Goal: Task Accomplishment & Management: Use online tool/utility

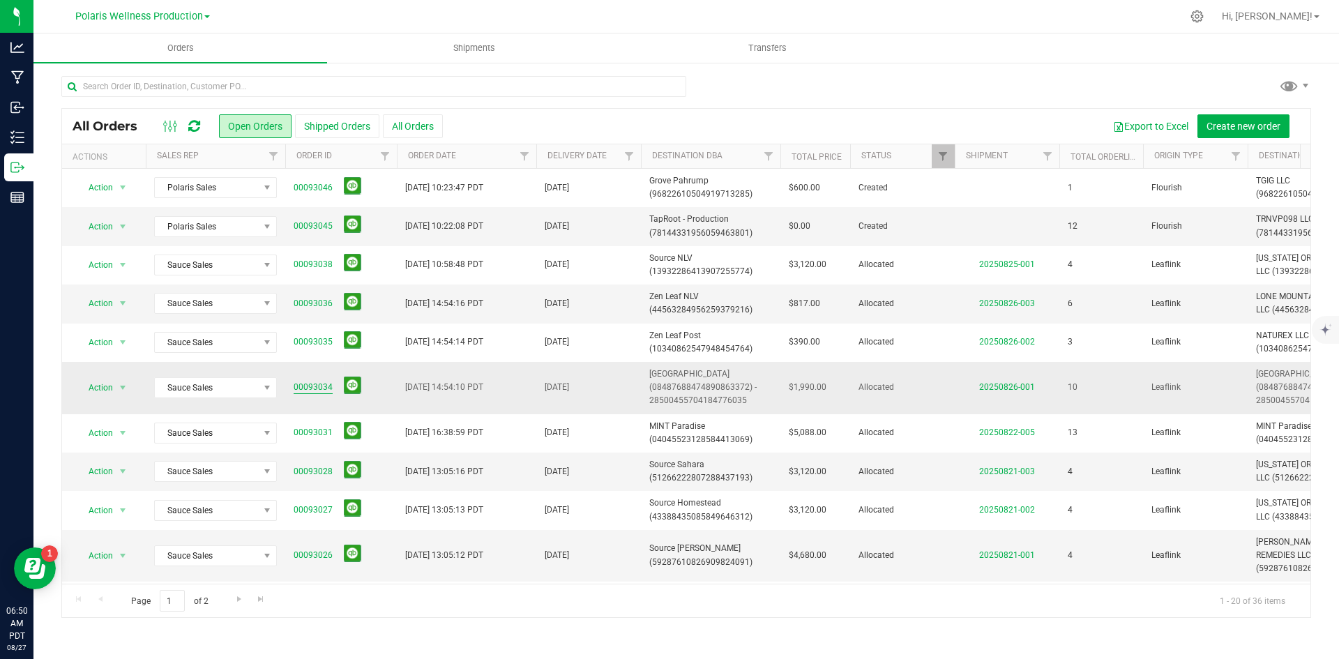
click at [310, 386] on link "00093034" at bounding box center [313, 387] width 39 height 13
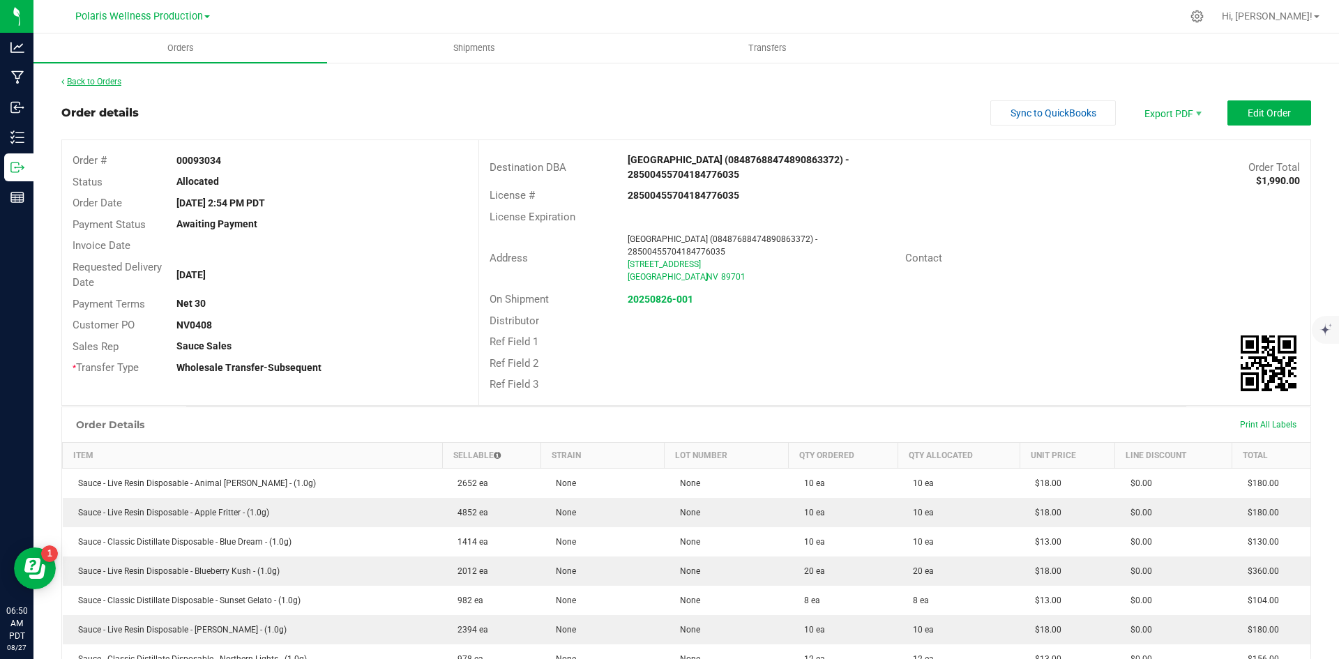
click at [100, 82] on link "Back to Orders" at bounding box center [91, 82] width 60 height 10
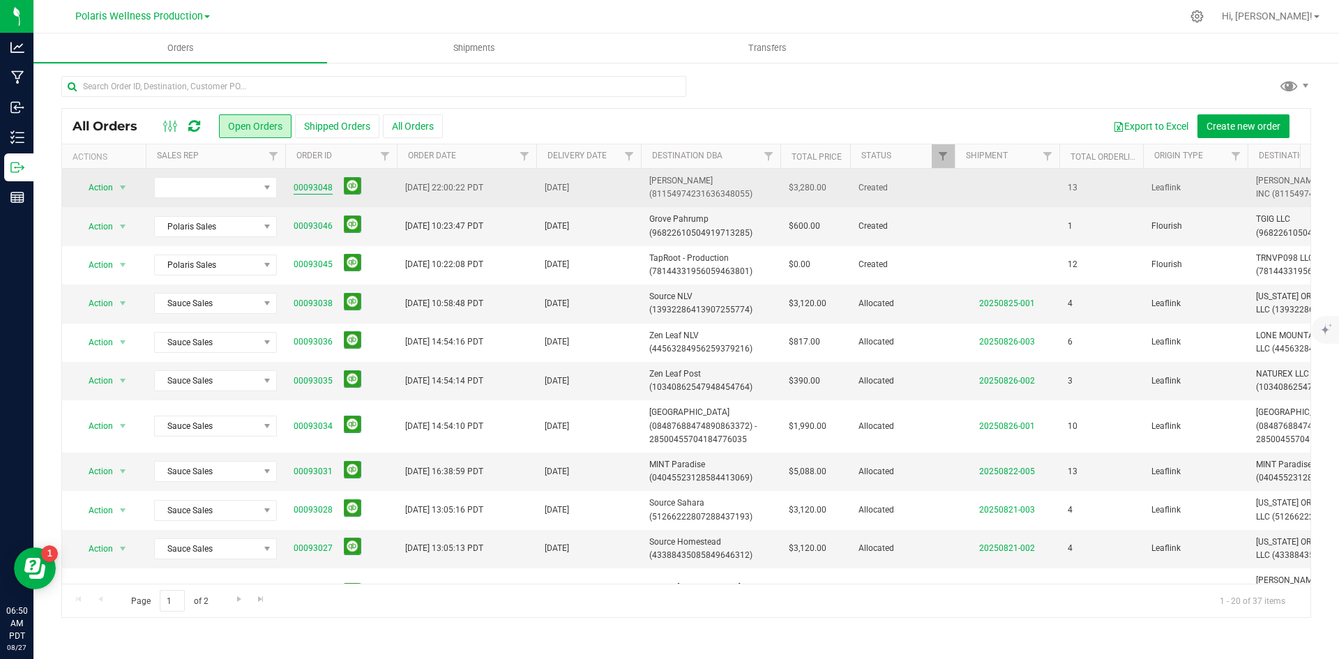
click at [313, 188] on link "00093048" at bounding box center [313, 187] width 39 height 13
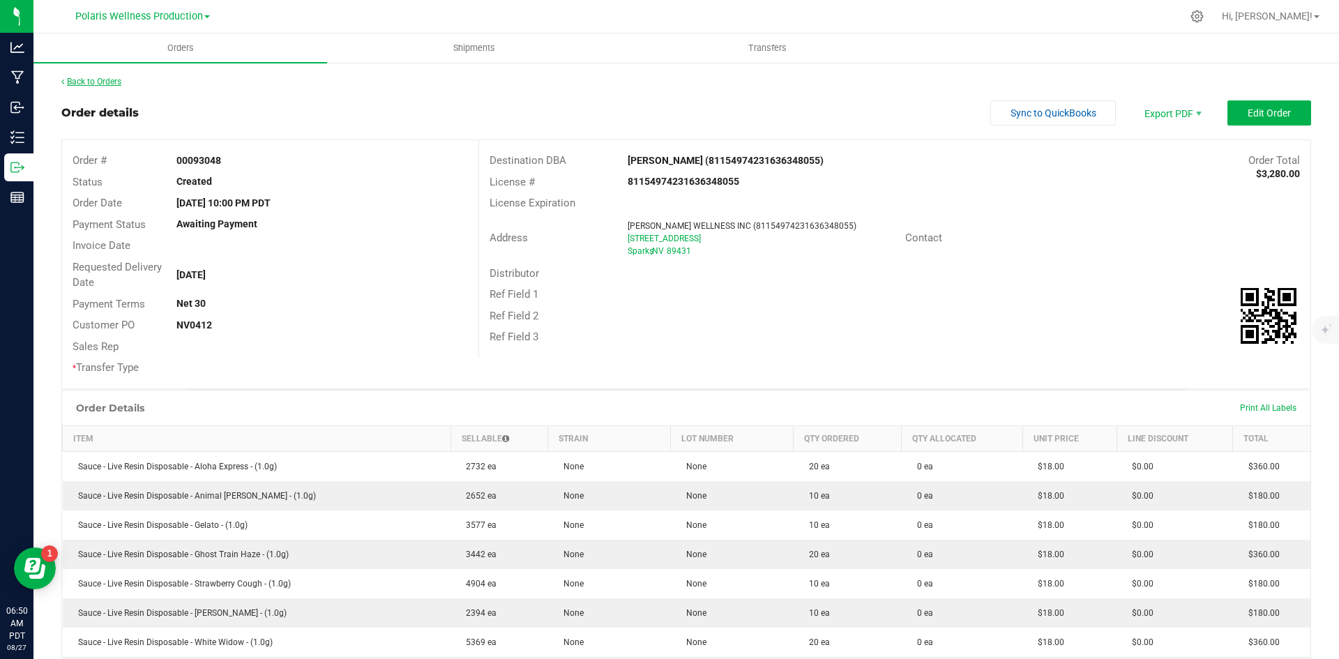
click at [71, 83] on link "Back to Orders" at bounding box center [91, 82] width 60 height 10
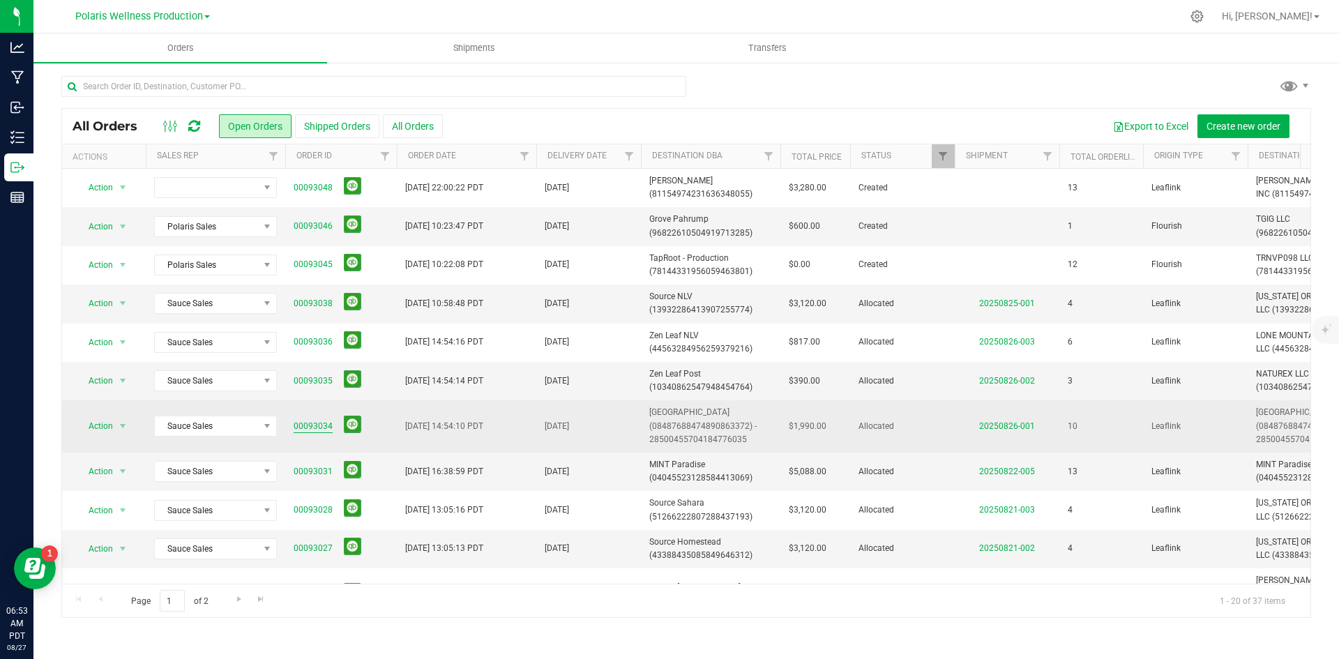
click at [319, 422] on link "00093034" at bounding box center [313, 426] width 39 height 13
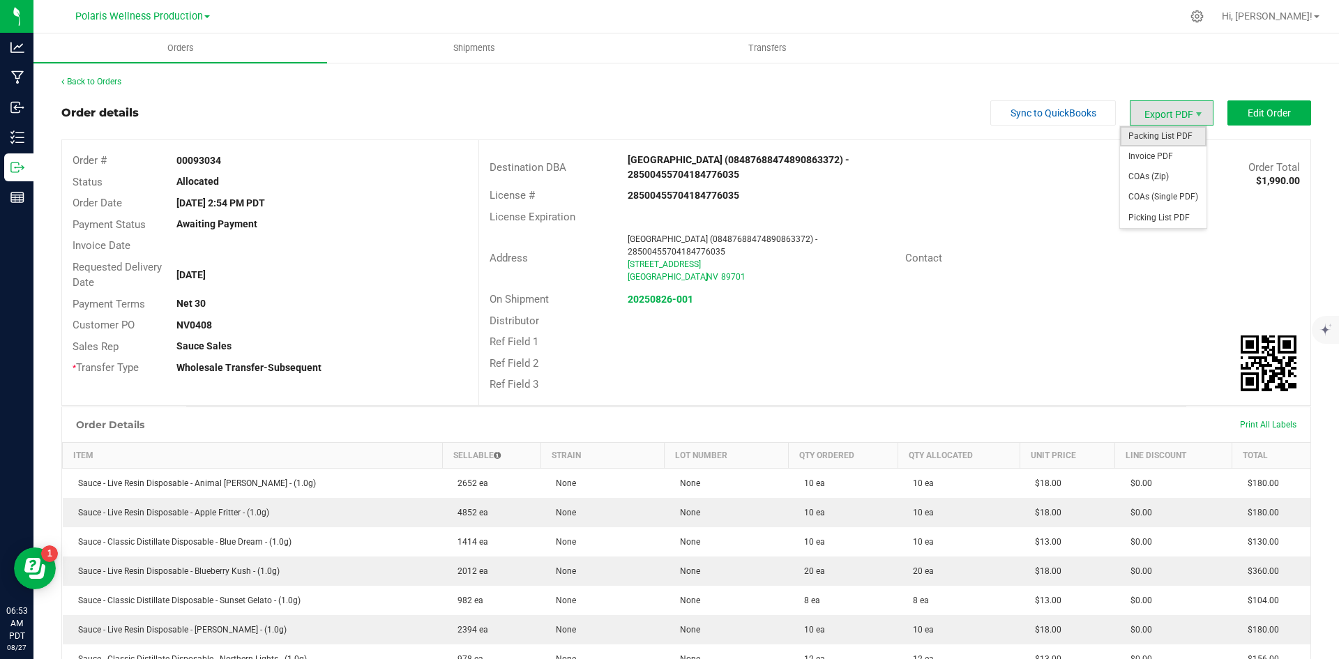
click at [1163, 135] on span "Packing List PDF" at bounding box center [1163, 136] width 86 height 20
